Goal: Check status: Check status

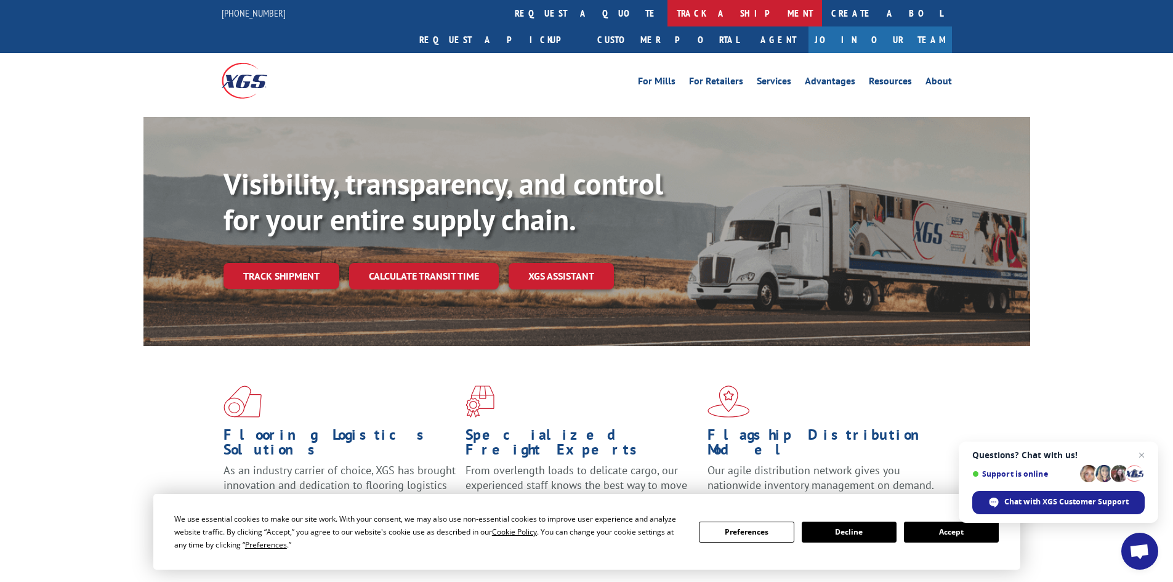
click at [668, 0] on link "track a shipment" at bounding box center [745, 13] width 155 height 26
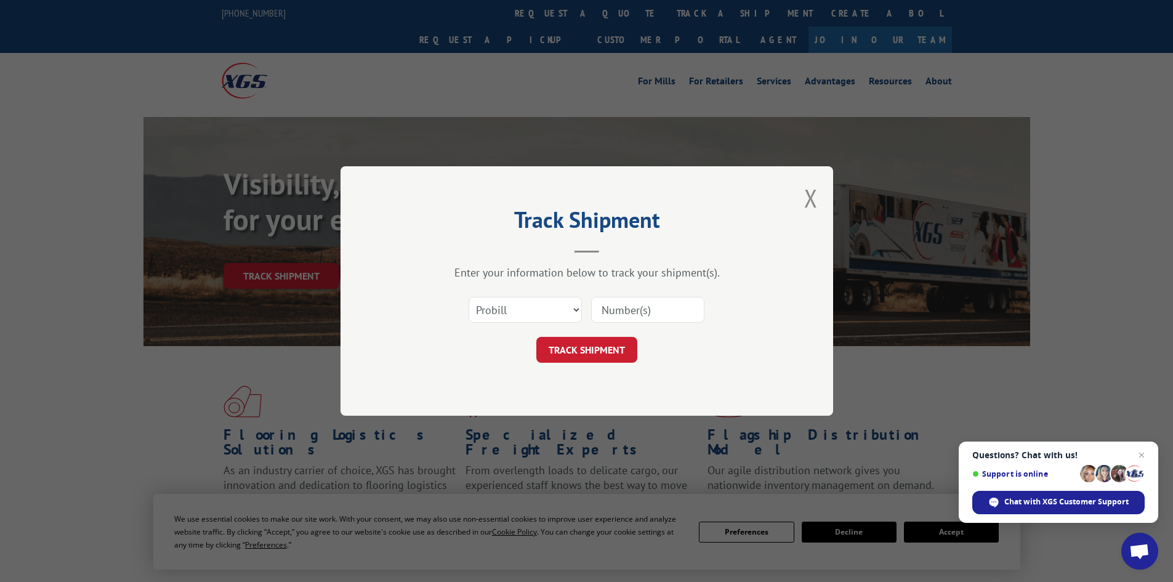
click at [653, 303] on input at bounding box center [647, 310] width 113 height 26
click at [549, 304] on select "Select category... Probill BOL PO" at bounding box center [525, 310] width 113 height 26
select select "bol"
click at [469, 297] on select "Select category... Probill BOL PO" at bounding box center [525, 310] width 113 height 26
click at [621, 313] on input at bounding box center [647, 310] width 113 height 26
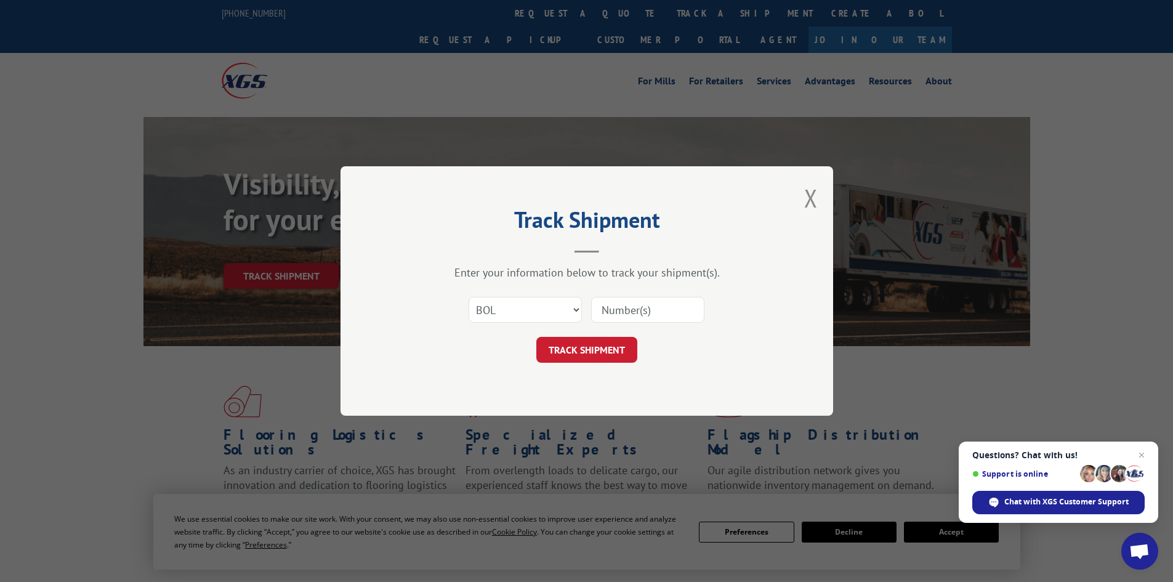
paste input "6885313"
type input "6885313"
click at [623, 354] on button "TRACK SHIPMENT" at bounding box center [586, 350] width 101 height 26
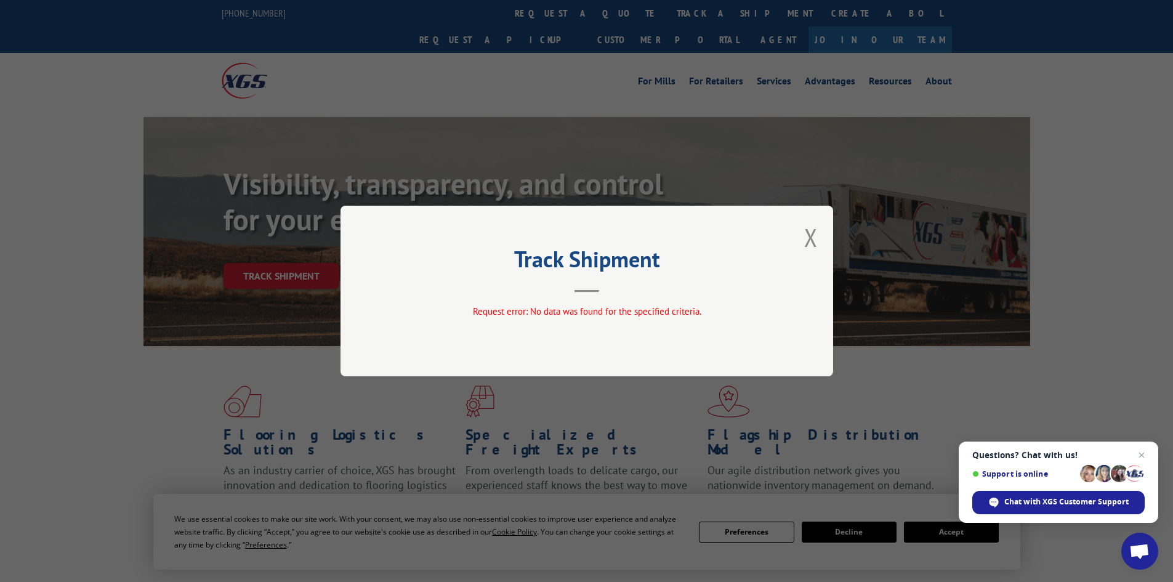
drag, startPoint x: 833, startPoint y: 240, endPoint x: 824, endPoint y: 238, distance: 8.8
click at [832, 240] on div "Track Shipment Request error: No data was found for the specified criteria." at bounding box center [587, 291] width 493 height 171
click at [823, 238] on div "Track Shipment Request error: No data was found for the specified criteria." at bounding box center [587, 291] width 493 height 171
click at [819, 237] on div "Track Shipment Request error: No data was found for the specified criteria." at bounding box center [587, 291] width 493 height 171
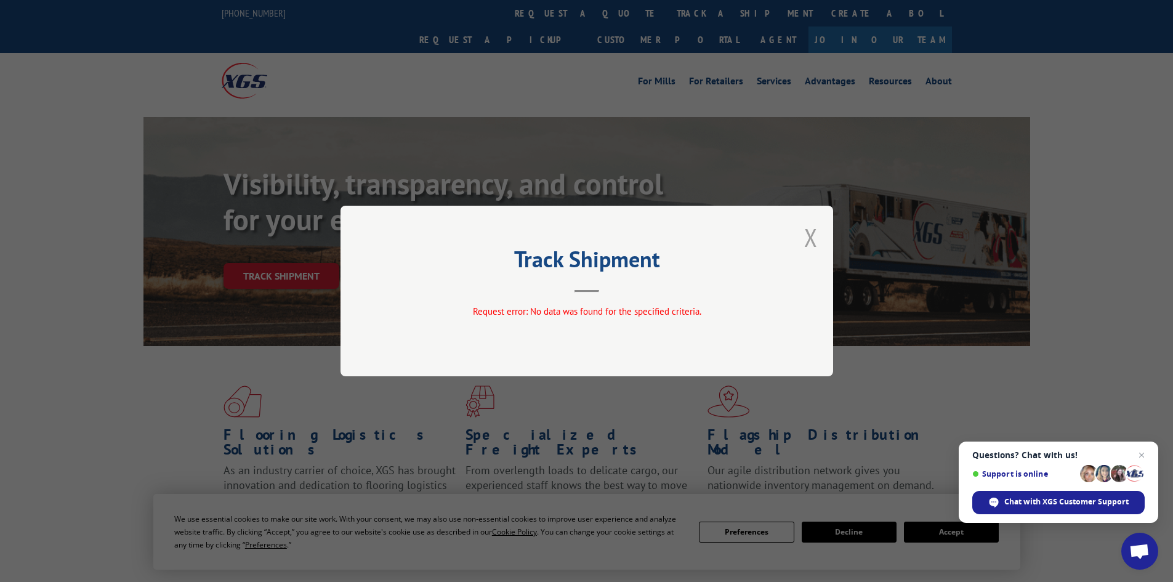
click at [811, 236] on button "Close modal" at bounding box center [811, 237] width 14 height 33
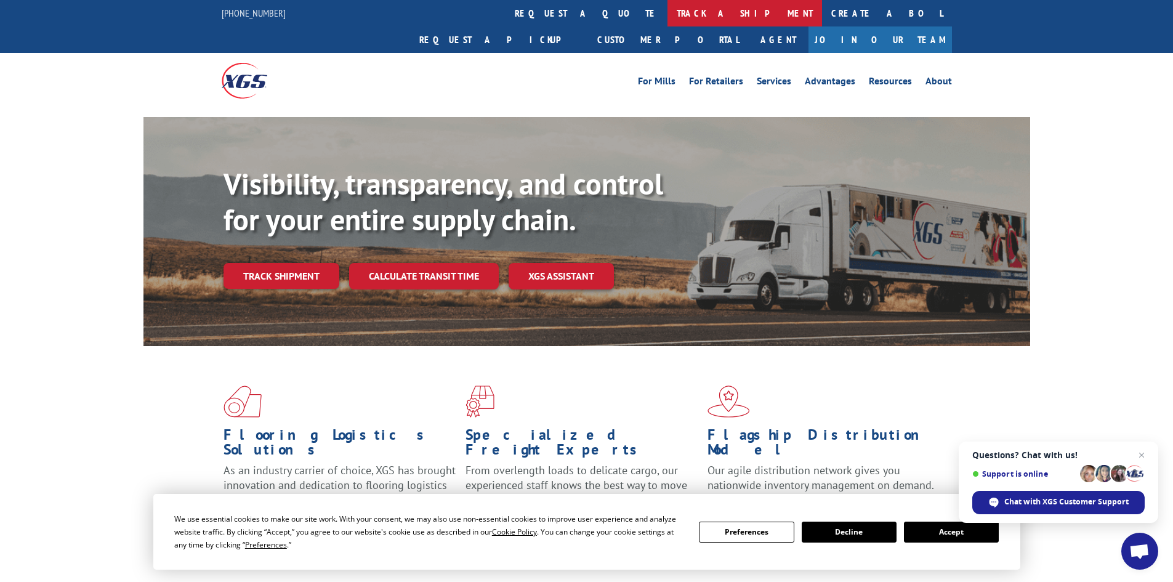
click at [668, 22] on link "track a shipment" at bounding box center [745, 13] width 155 height 26
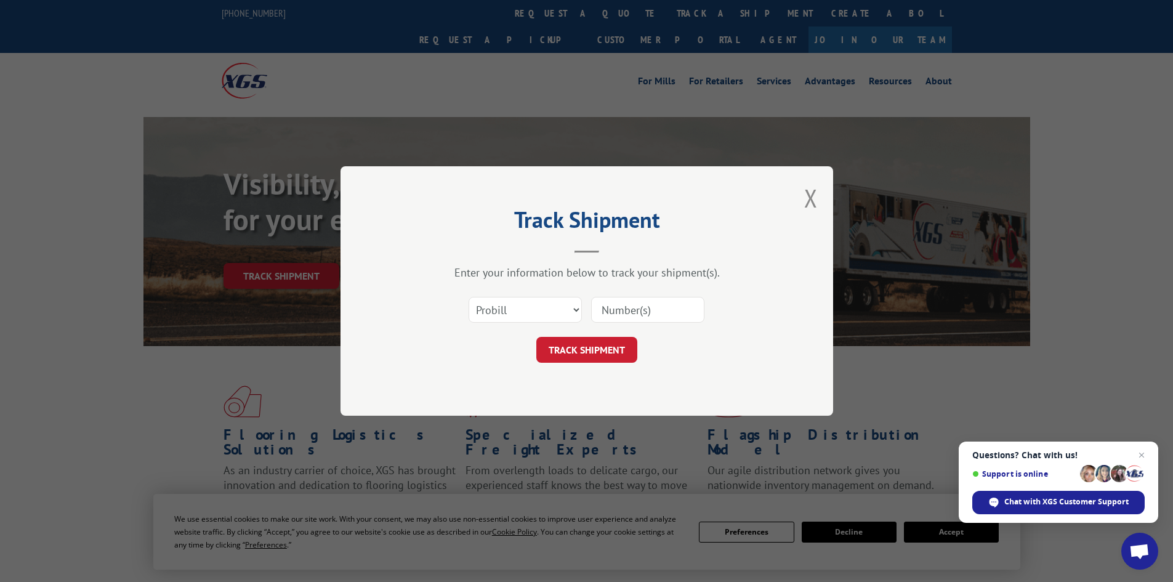
click at [606, 312] on input at bounding box center [647, 310] width 113 height 26
paste input "12345830"
type input "12345830"
click at [585, 351] on button "TRACK SHIPMENT" at bounding box center [586, 350] width 101 height 26
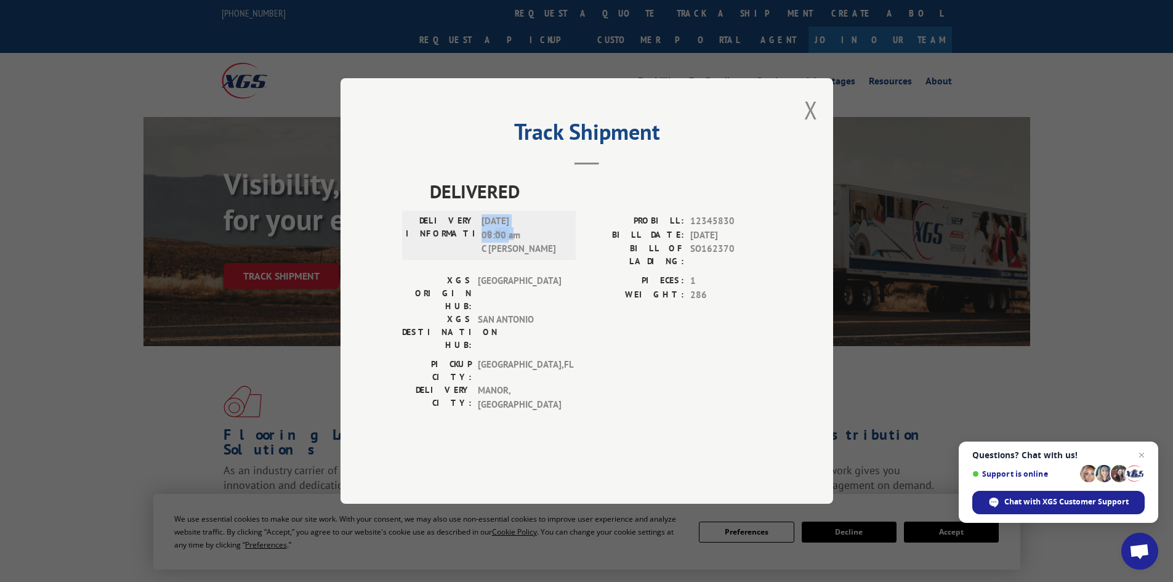
drag, startPoint x: 470, startPoint y: 286, endPoint x: 509, endPoint y: 272, distance: 40.7
click at [509, 256] on div "DELIVERY INFORMATION: [DATE] 08:00 am C [PERSON_NAME]" at bounding box center [489, 235] width 166 height 42
click at [540, 256] on span "[DATE] 08:00 am C [PERSON_NAME]" at bounding box center [523, 235] width 83 height 42
click at [818, 138] on div "Track Shipment DELIVERED DELIVERY INFORMATION: [DATE] 08:00 am C [PERSON_NAME] …" at bounding box center [587, 291] width 493 height 426
click at [803, 153] on div "Track Shipment DELIVERED DELIVERY INFORMATION: [DATE] 08:00 am C [PERSON_NAME] …" at bounding box center [587, 291] width 493 height 426
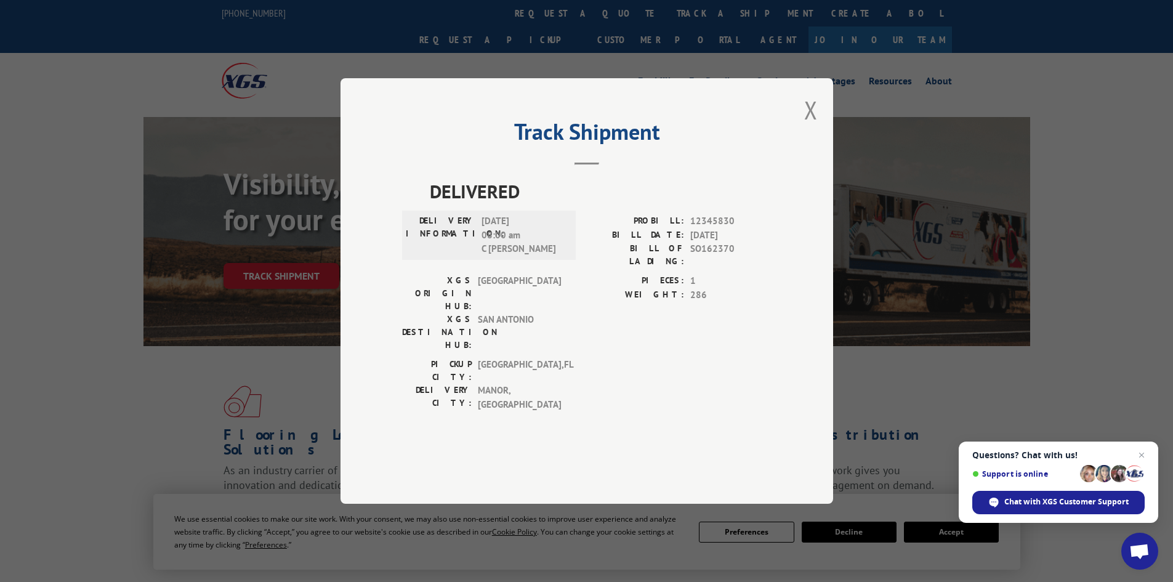
drag, startPoint x: 809, startPoint y: 147, endPoint x: 737, endPoint y: 115, distance: 79.7
click at [810, 126] on button "Close modal" at bounding box center [811, 110] width 14 height 33
